Goal: Find specific page/section: Find specific page/section

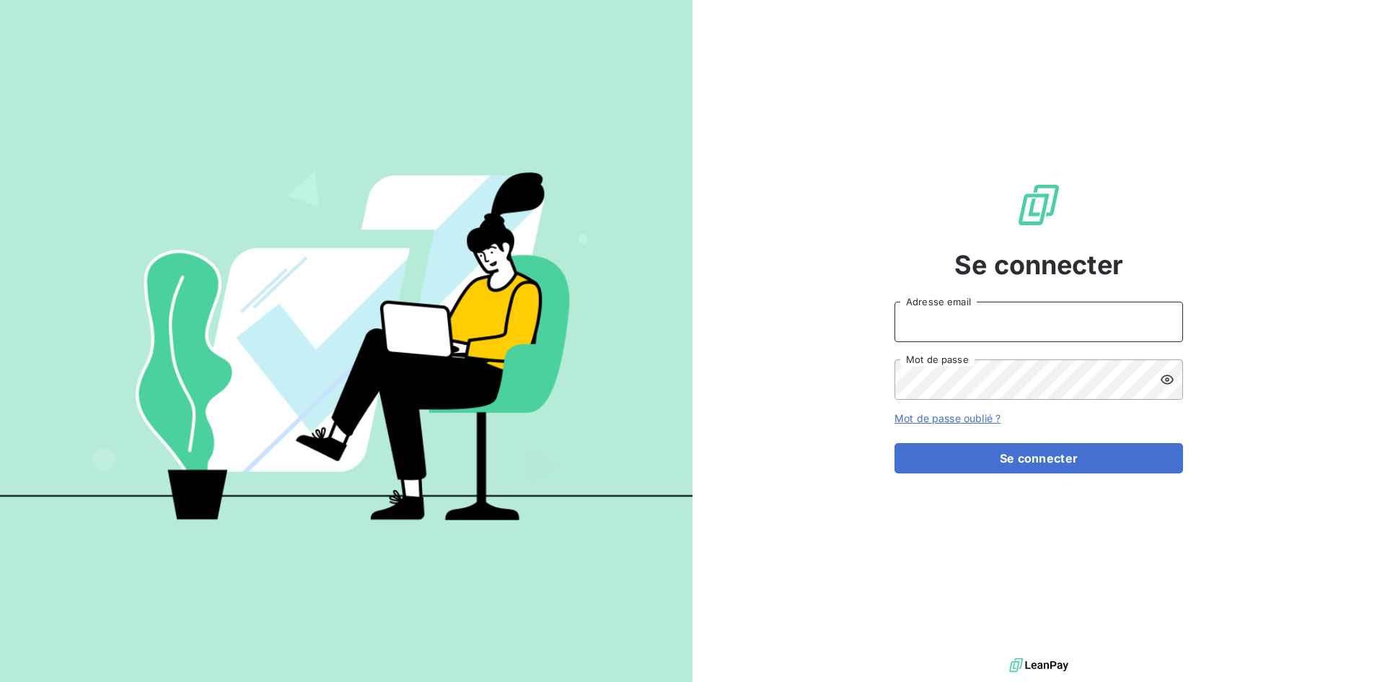
click at [932, 325] on input "Adresse email" at bounding box center [1038, 321] width 288 height 40
type input "[EMAIL_ADDRESS][DOMAIN_NAME]"
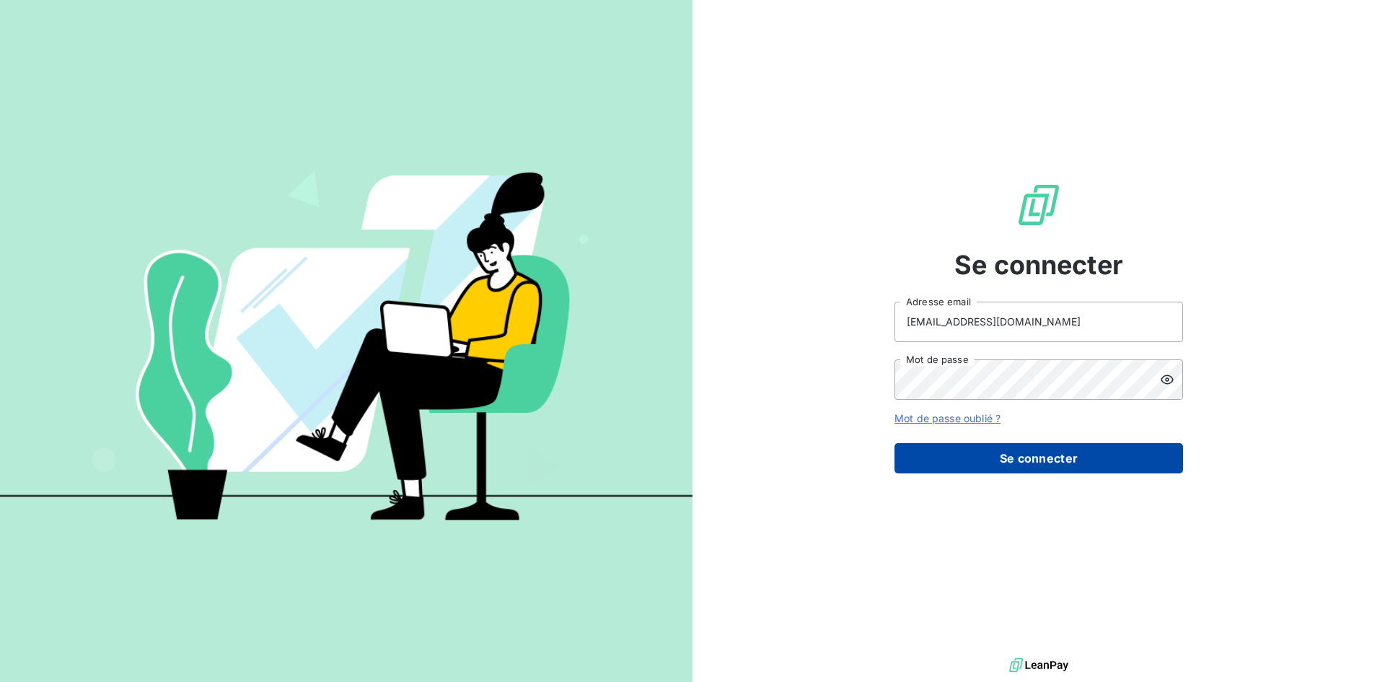
click at [981, 452] on button "Se connecter" at bounding box center [1038, 458] width 288 height 30
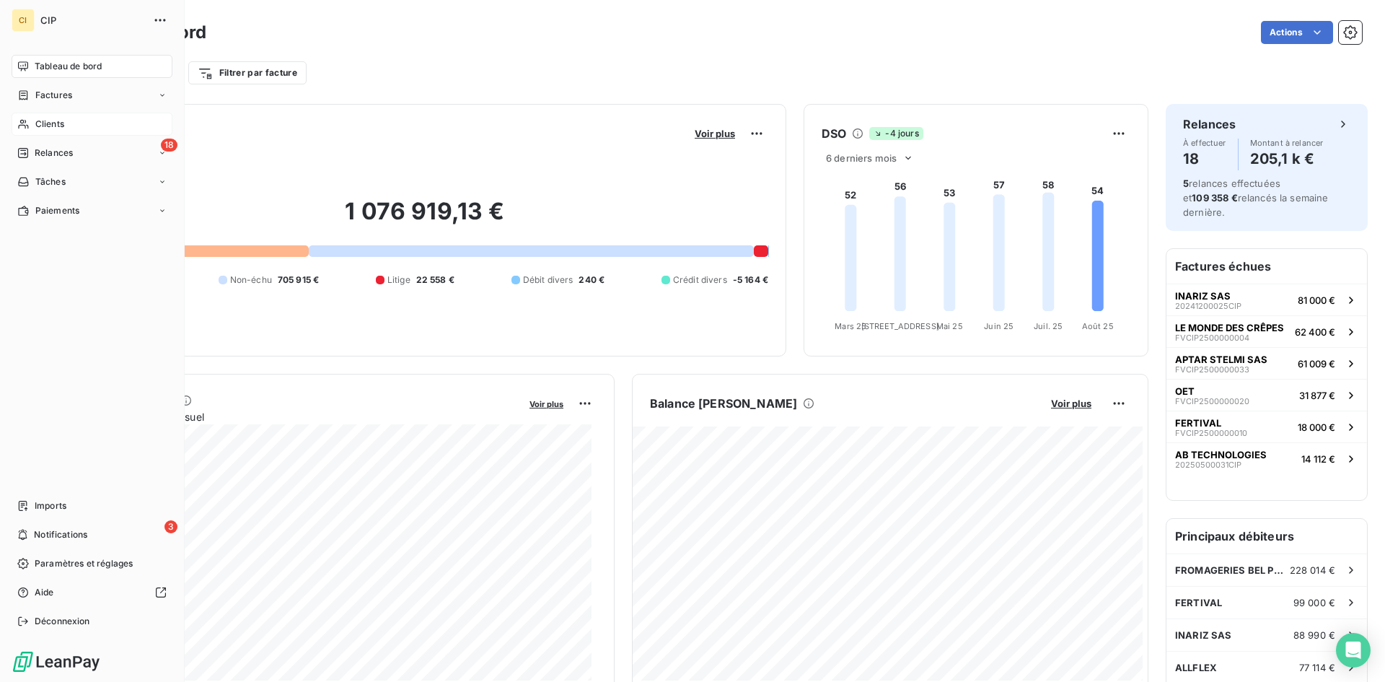
click at [48, 119] on span "Clients" at bounding box center [49, 124] width 29 height 13
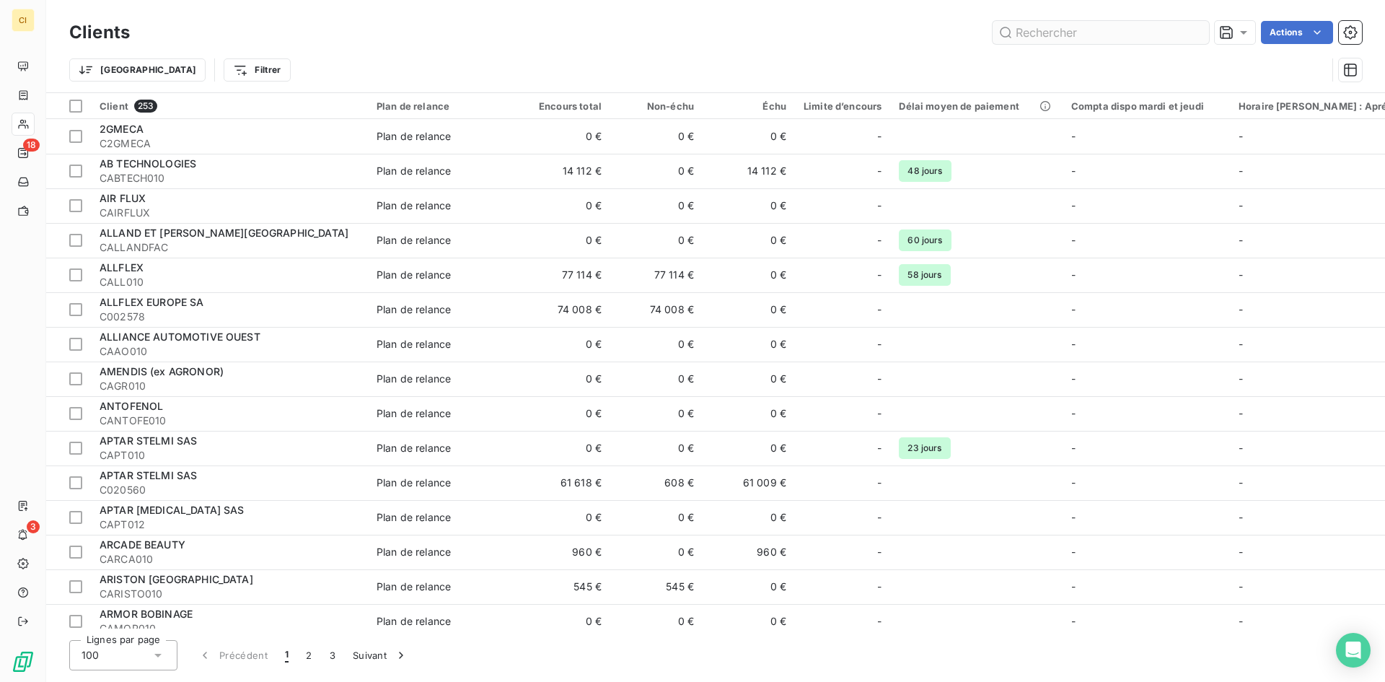
click at [1049, 34] on input "text" at bounding box center [1100, 32] width 216 height 23
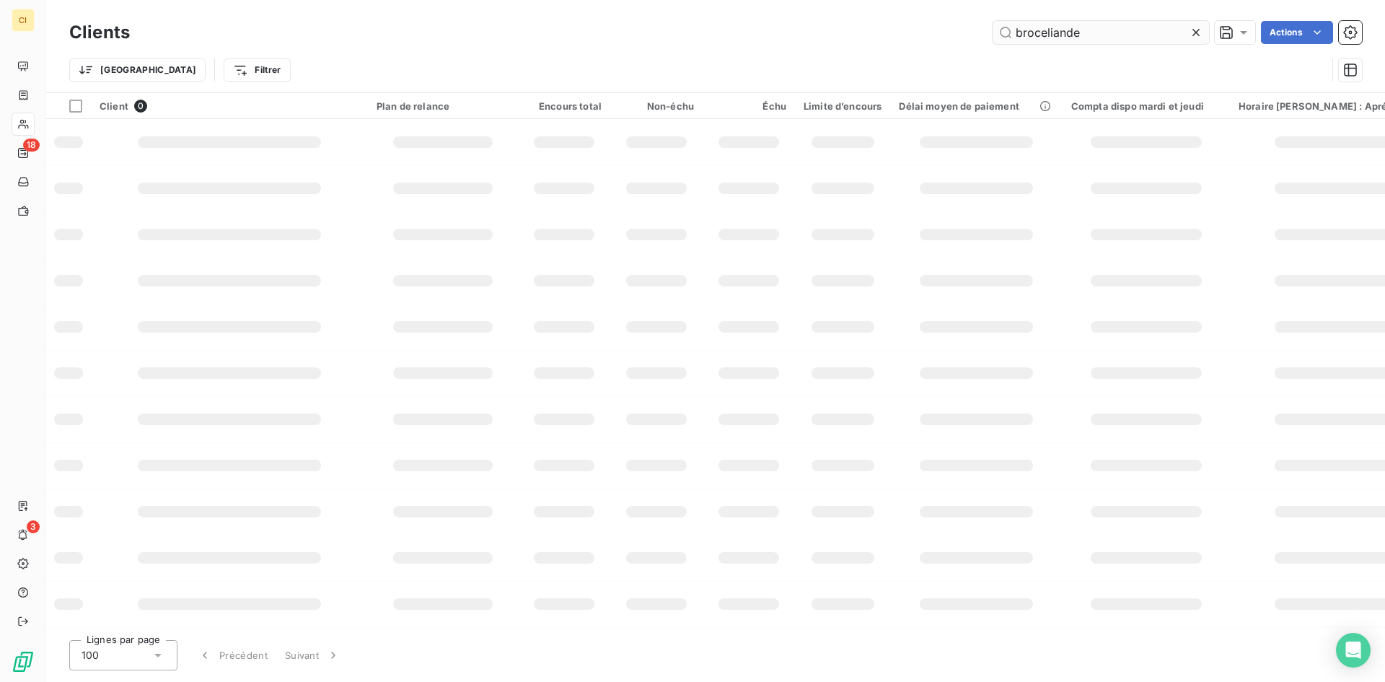
type input "broceliande"
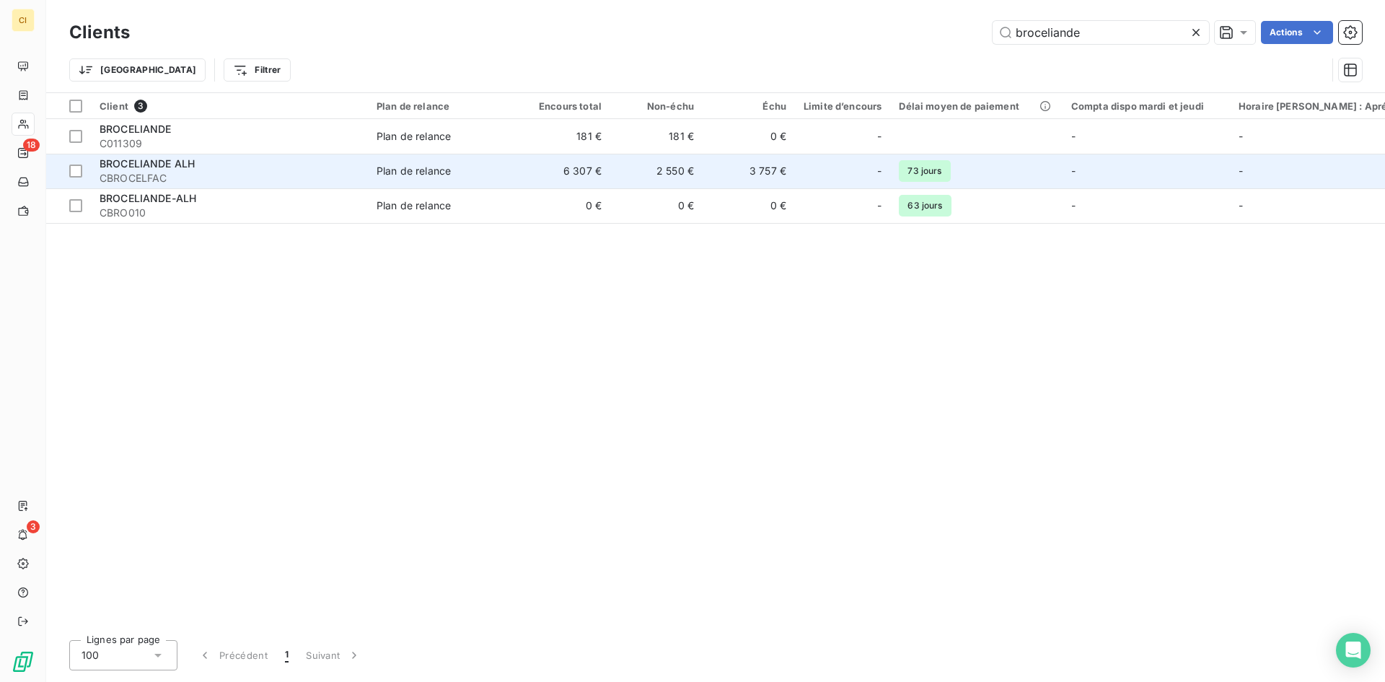
click at [174, 172] on span "CBROCELFAC" at bounding box center [230, 178] width 260 height 14
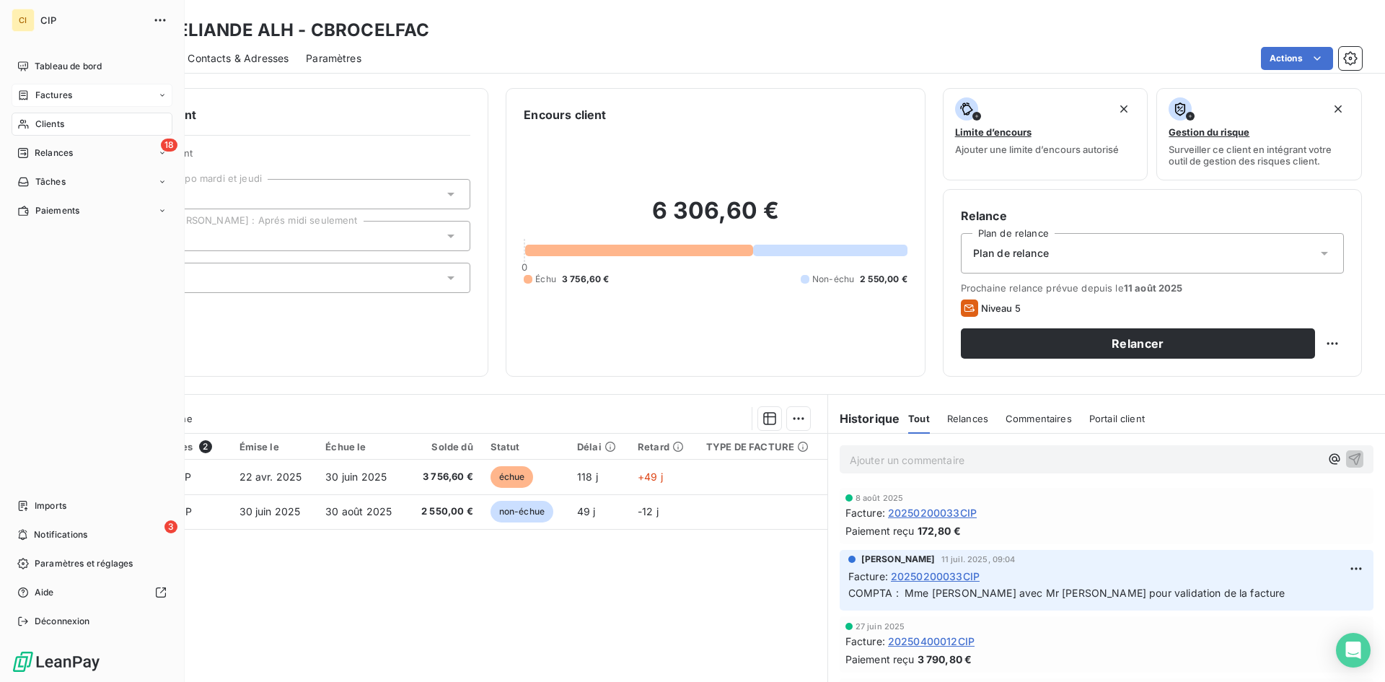
click at [39, 94] on span "Factures" at bounding box center [53, 95] width 37 height 13
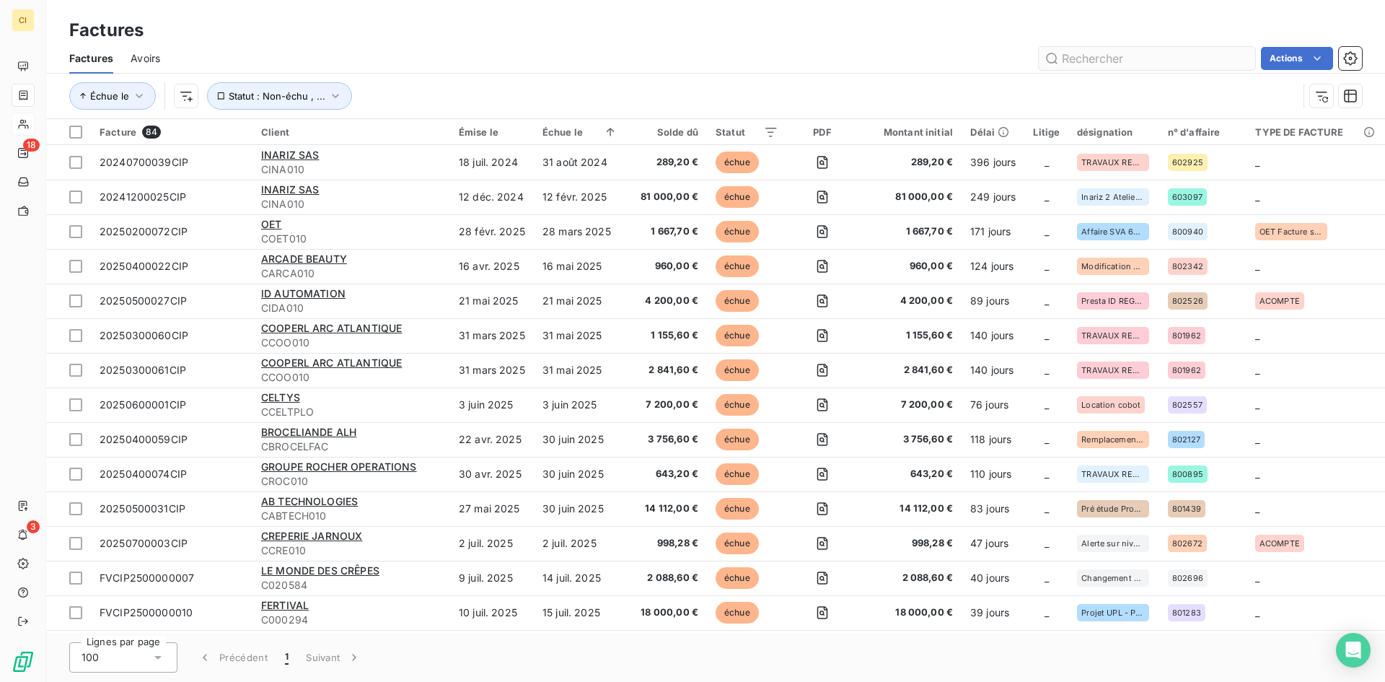
click at [1067, 63] on input "text" at bounding box center [1147, 58] width 216 height 23
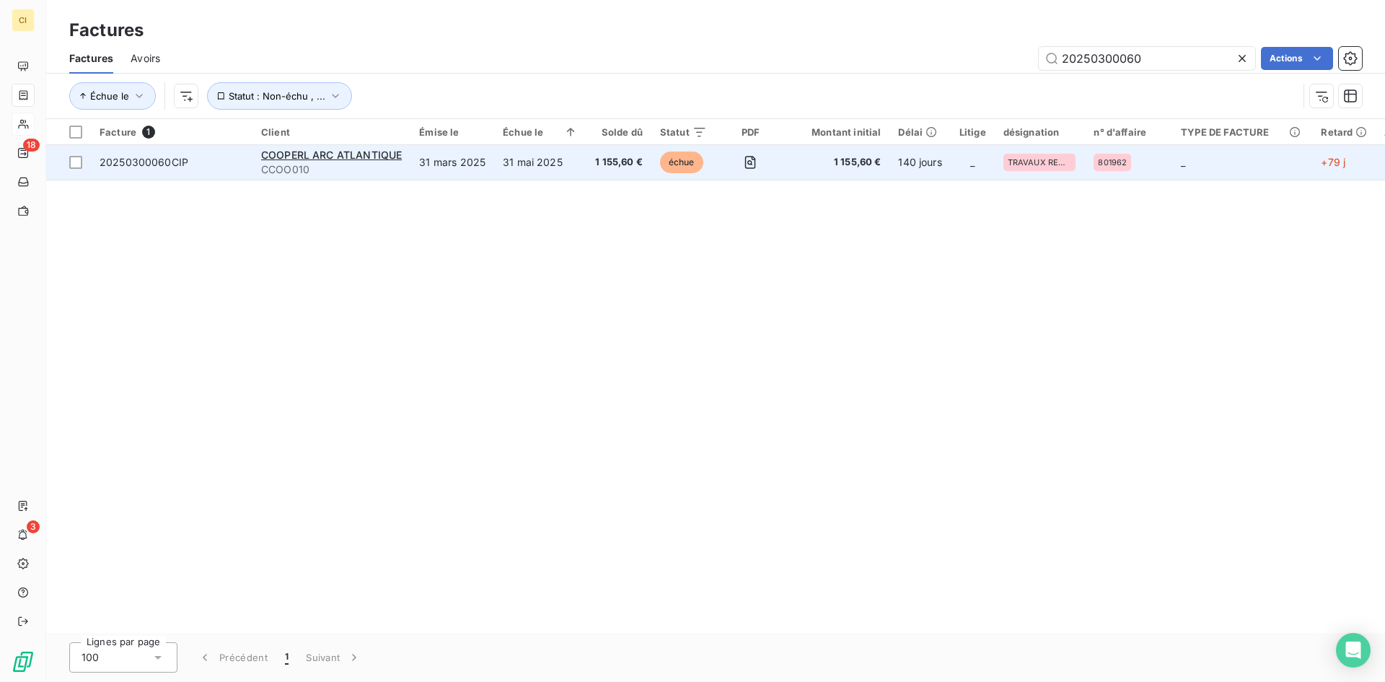
type input "20250300060"
click at [146, 160] on span "20250300060CIP" at bounding box center [144, 162] width 89 height 12
